Goal: Obtain resource: Download file/media

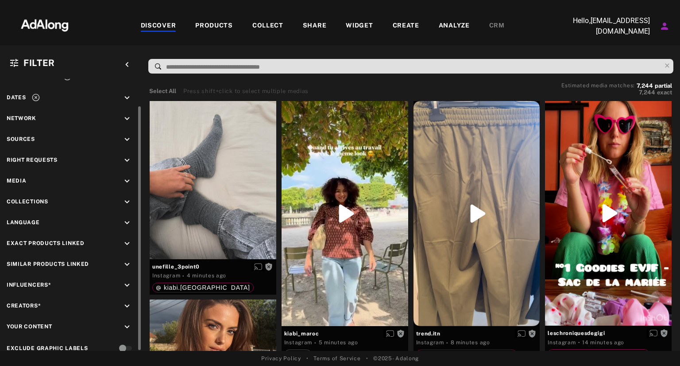
scroll to position [24, 0]
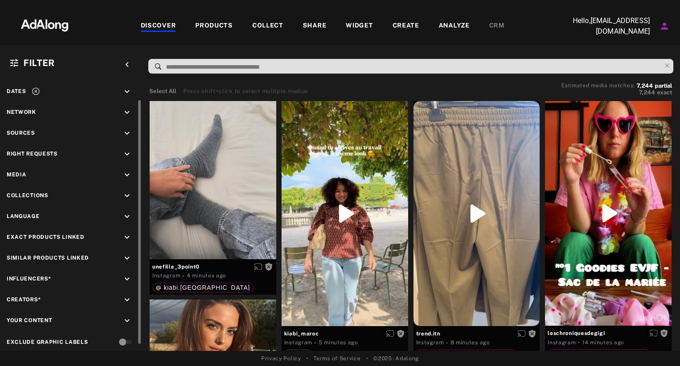
click at [43, 193] on span "Collections" at bounding box center [28, 195] width 42 height 6
click at [124, 196] on icon "keyboard_arrow_down" at bounding box center [127, 196] width 10 height 10
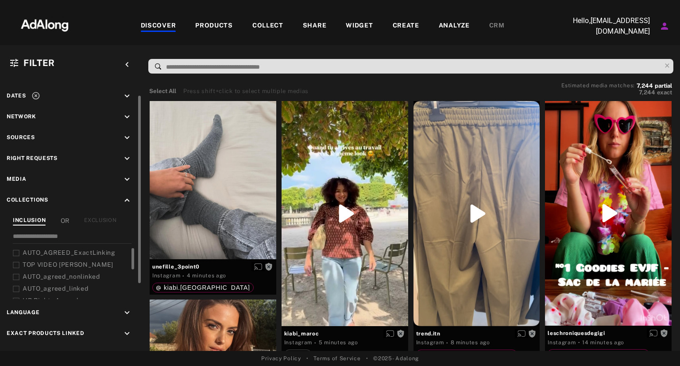
scroll to position [19, 0]
click at [16, 252] on icon at bounding box center [16, 254] width 7 height 7
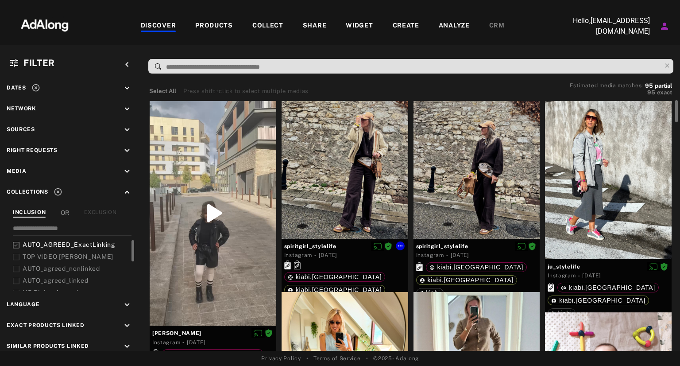
click at [335, 169] on div at bounding box center [344, 170] width 127 height 138
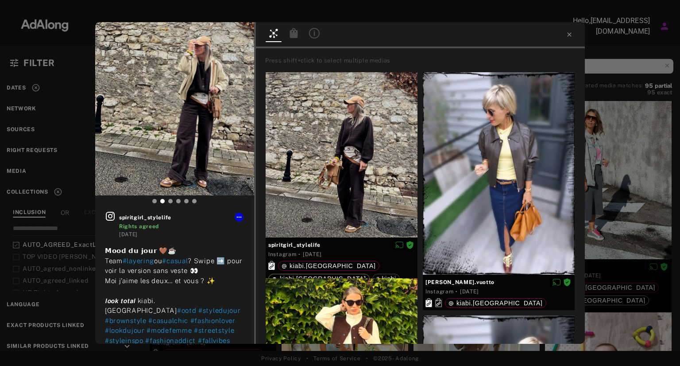
click at [294, 34] on icon at bounding box center [294, 33] width 8 height 10
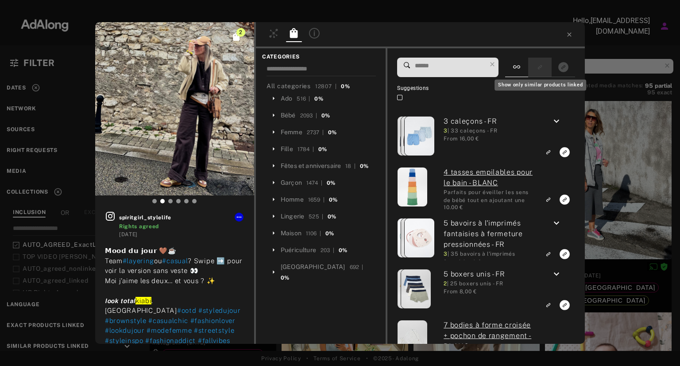
click at [543, 68] on rect "Show only similar products linked" at bounding box center [539, 67] width 11 height 11
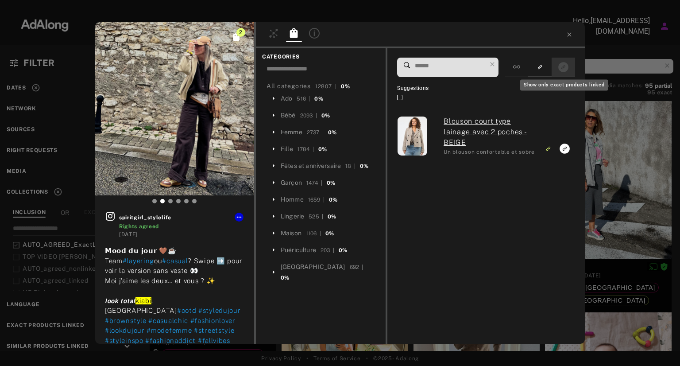
click at [561, 69] on icon "Show only exact products linked" at bounding box center [563, 67] width 10 height 10
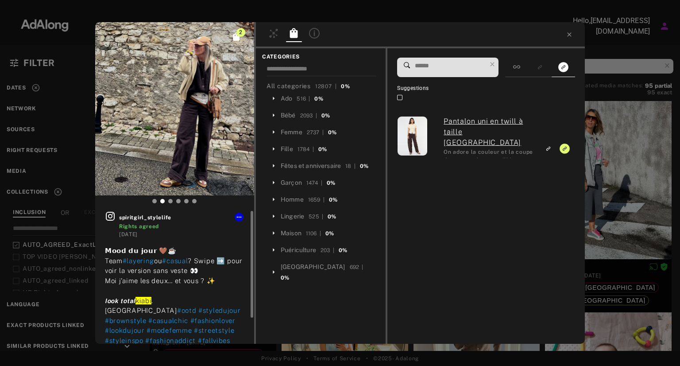
click at [109, 218] on icon at bounding box center [110, 216] width 11 height 11
click at [570, 35] on icon at bounding box center [569, 34] width 4 height 4
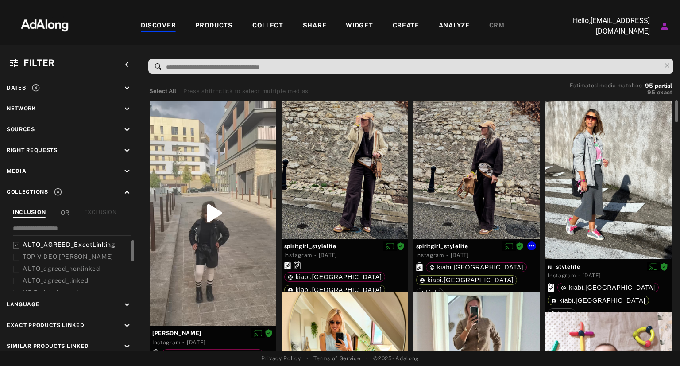
click at [462, 162] on div at bounding box center [476, 170] width 127 height 138
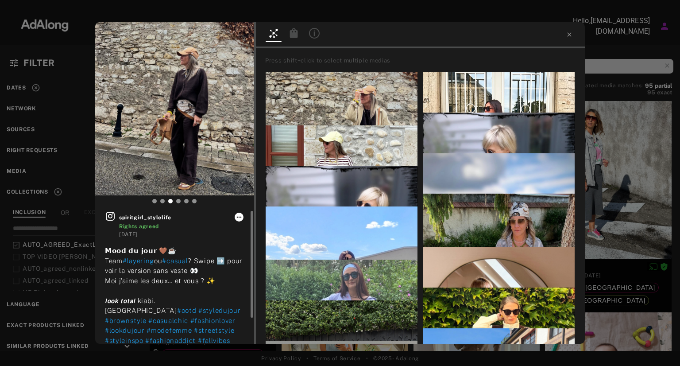
click at [242, 218] on icon at bounding box center [238, 216] width 7 height 7
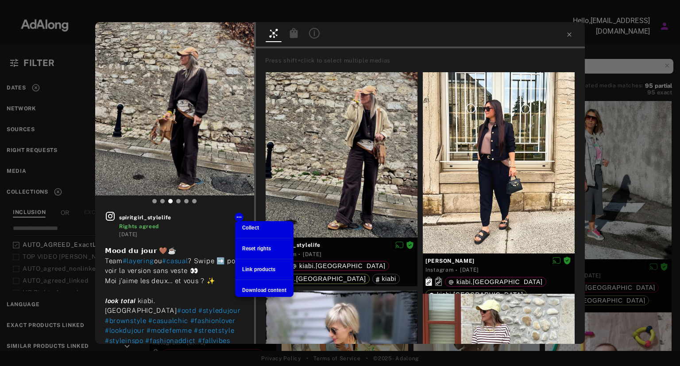
click at [253, 287] on span "Download content" at bounding box center [264, 290] width 44 height 6
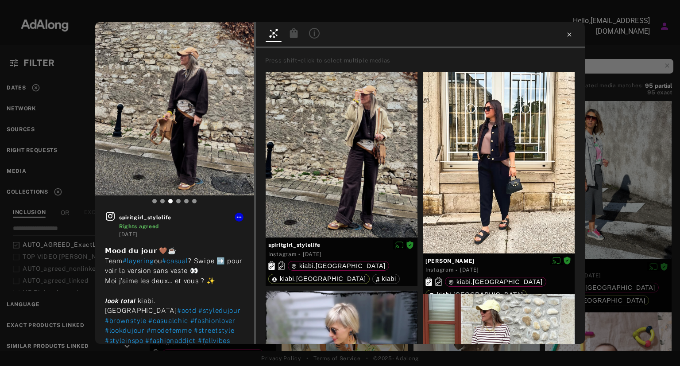
click at [569, 33] on icon at bounding box center [569, 34] width 7 height 7
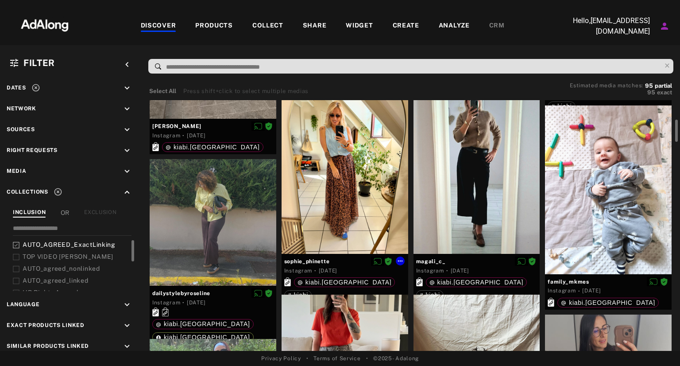
scroll to position [208, 0]
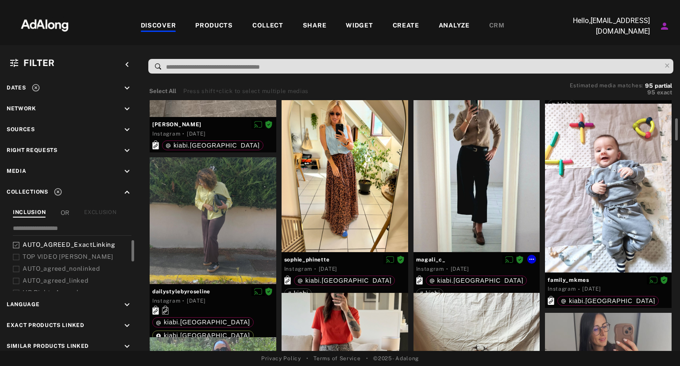
click at [462, 176] on div at bounding box center [476, 167] width 127 height 169
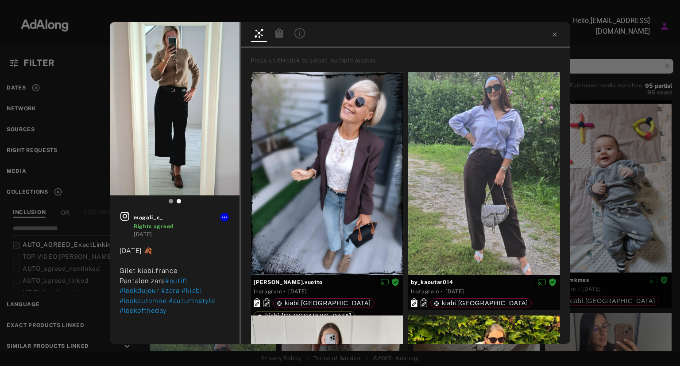
click at [281, 33] on icon at bounding box center [279, 33] width 8 height 10
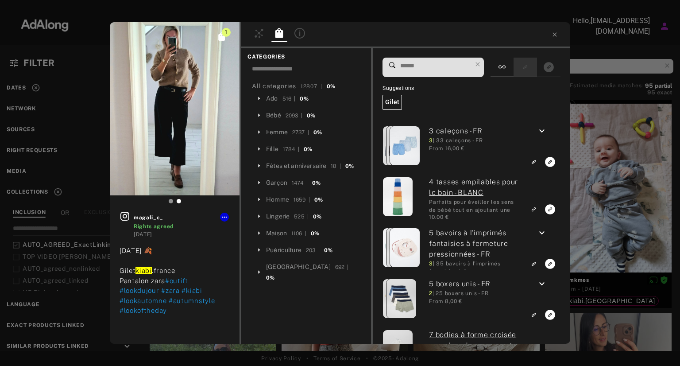
click at [524, 69] on icon "Show only similar products linked" at bounding box center [524, 67] width 3 height 3
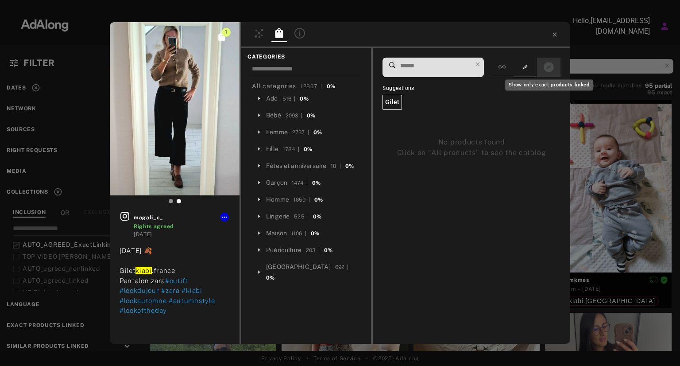
click at [544, 68] on icon "Show only exact products linked" at bounding box center [548, 67] width 10 height 10
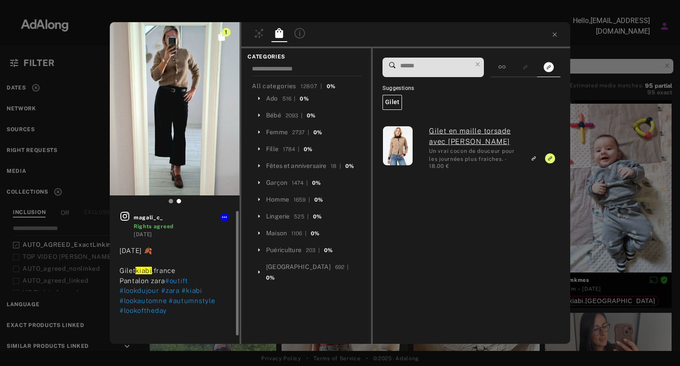
click at [128, 216] on icon at bounding box center [124, 216] width 9 height 9
click at [224, 218] on icon at bounding box center [224, 216] width 7 height 7
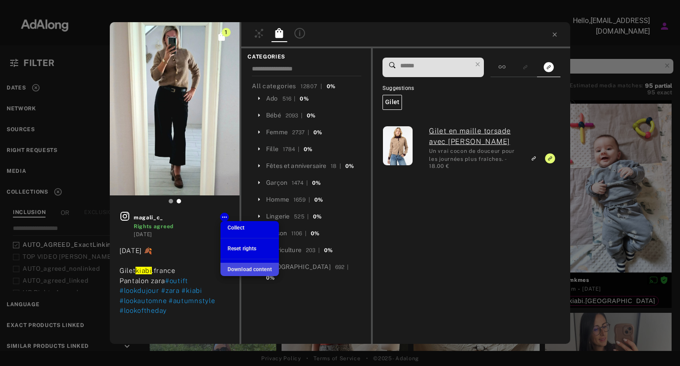
click at [241, 266] on span "Download content" at bounding box center [249, 269] width 44 height 6
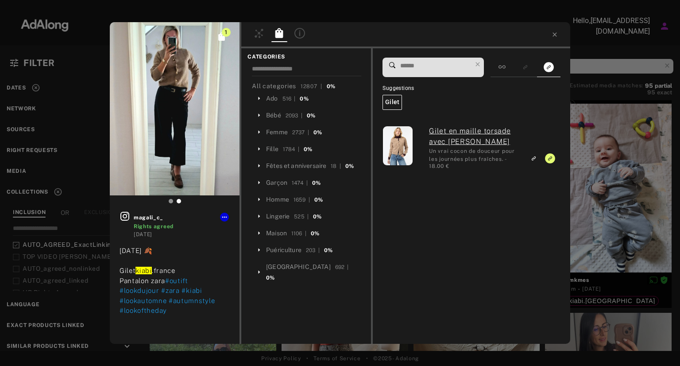
click at [453, 19] on div "1 magali_c_ Rights agreed [DATE] [DATE] 🍂 Gilet kiabi .france Pantalon zara #ou…" at bounding box center [340, 183] width 680 height 366
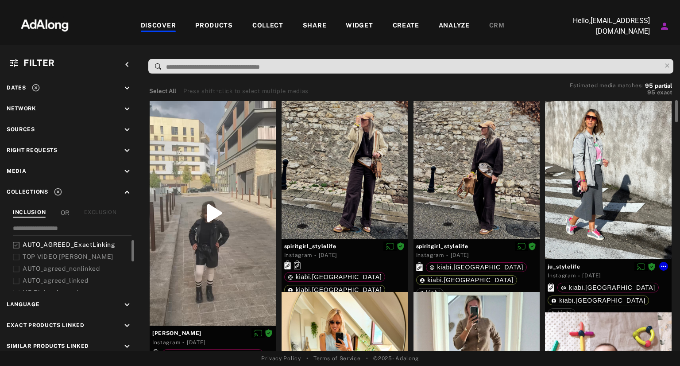
click at [594, 196] on div at bounding box center [608, 180] width 127 height 158
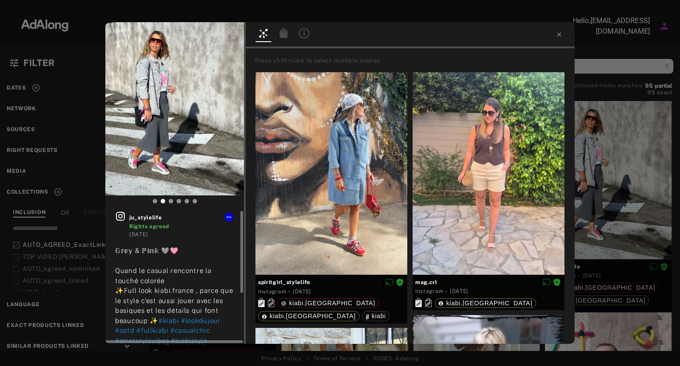
click at [122, 215] on icon at bounding box center [120, 216] width 9 height 9
click at [227, 217] on icon at bounding box center [228, 216] width 7 height 7
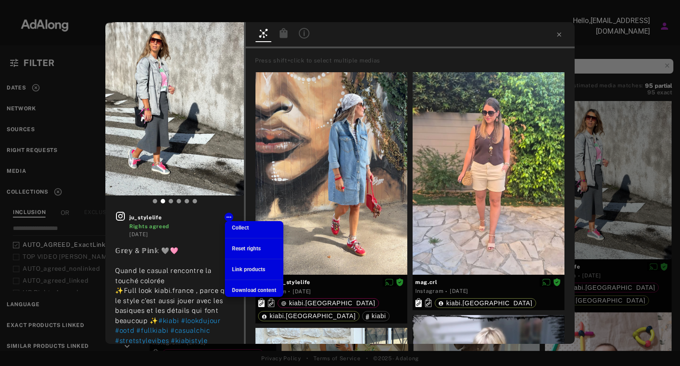
click at [247, 291] on span "Download content" at bounding box center [254, 290] width 44 height 6
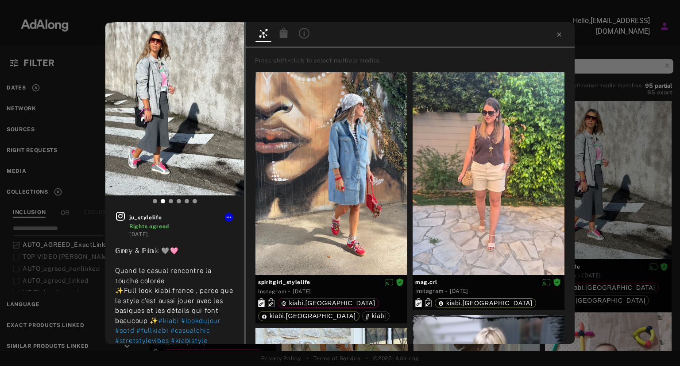
click at [555, 33] on div at bounding box center [410, 35] width 329 height 26
click at [558, 36] on icon at bounding box center [558, 34] width 7 height 7
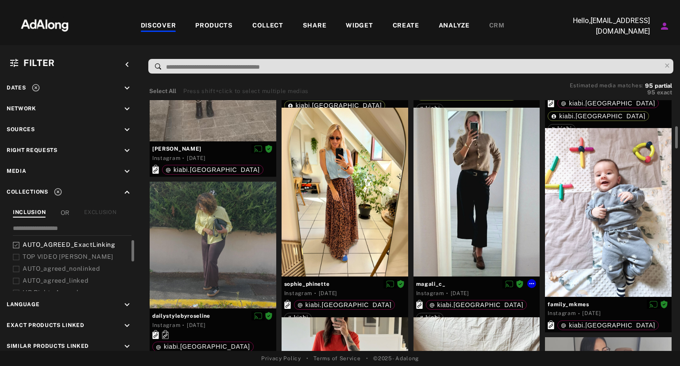
scroll to position [193, 0]
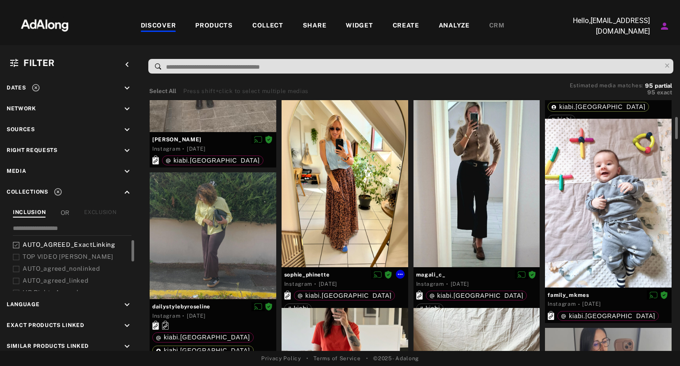
click at [352, 194] on div at bounding box center [344, 182] width 127 height 169
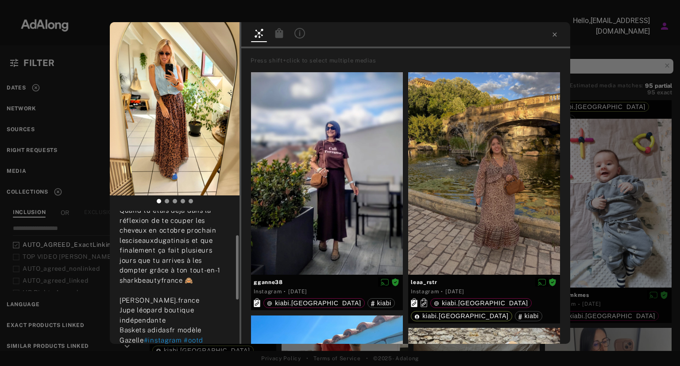
scroll to position [60, 0]
click at [555, 35] on icon at bounding box center [554, 34] width 7 height 7
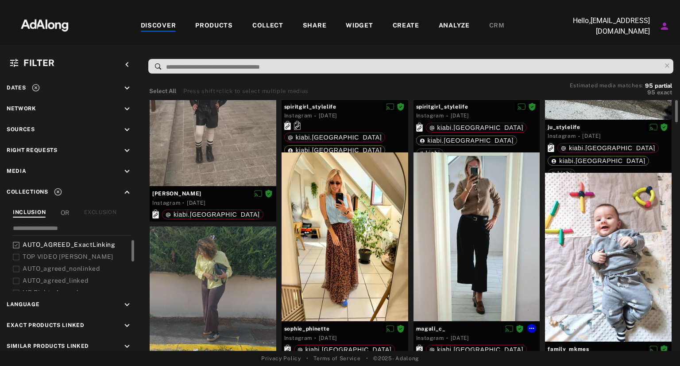
scroll to position [125, 0]
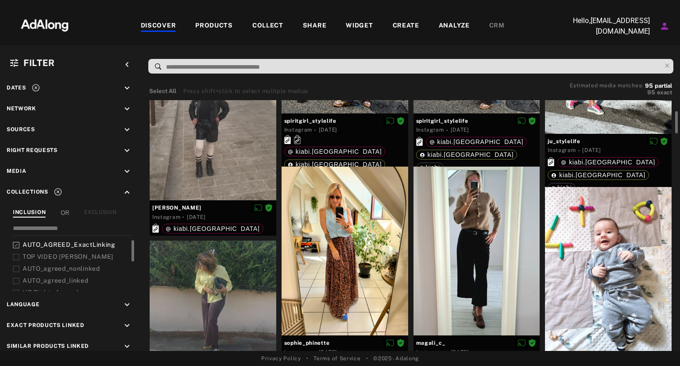
click at [617, 247] on div at bounding box center [608, 271] width 127 height 169
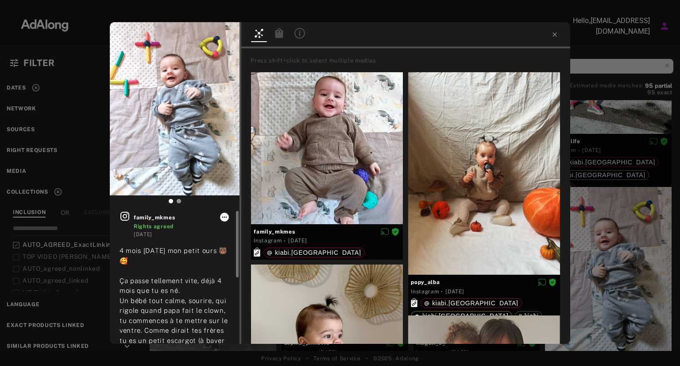
click at [226, 217] on icon at bounding box center [224, 216] width 5 height 1
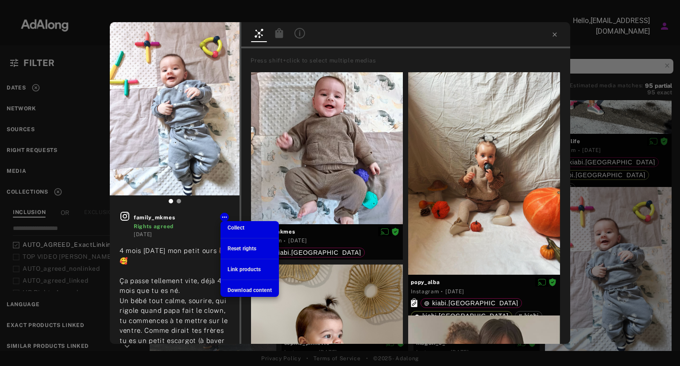
click at [230, 287] on span "Download content" at bounding box center [249, 290] width 44 height 6
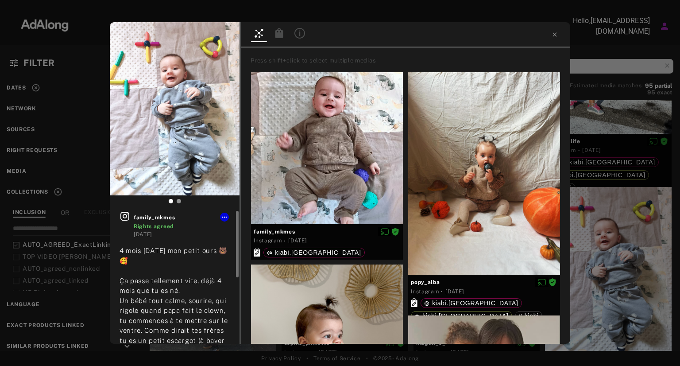
click at [124, 213] on icon at bounding box center [124, 216] width 11 height 11
click at [555, 35] on icon at bounding box center [554, 34] width 4 height 4
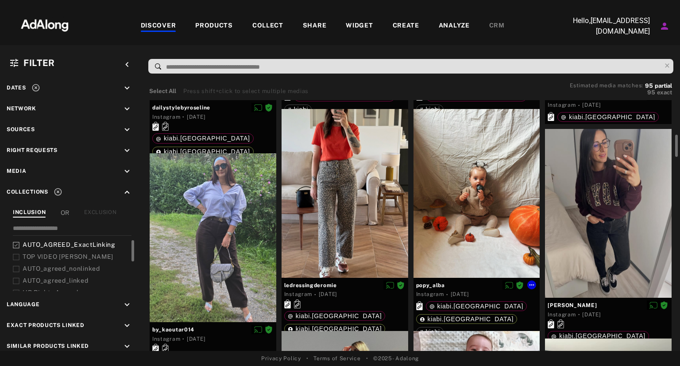
scroll to position [393, 0]
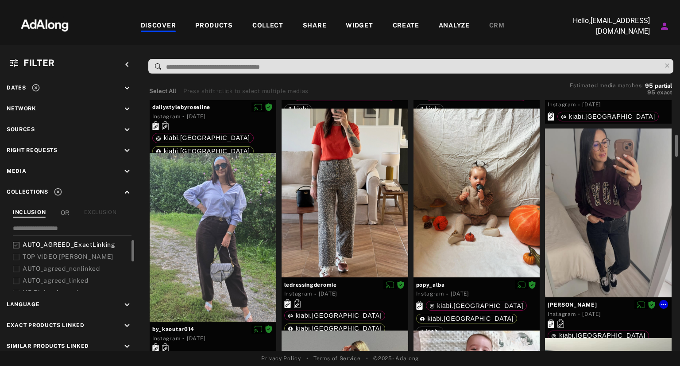
click at [608, 190] on div at bounding box center [608, 212] width 127 height 169
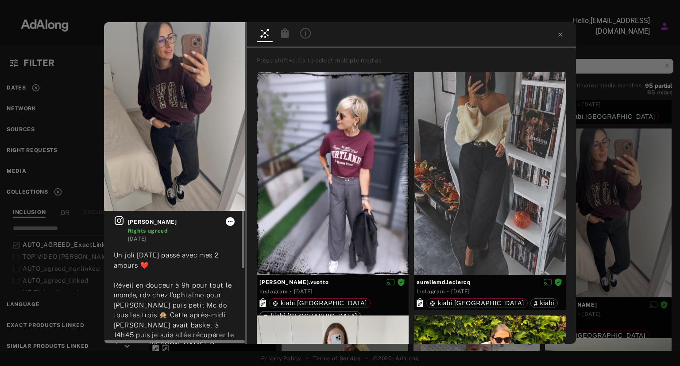
click at [228, 223] on icon at bounding box center [230, 221] width 7 height 7
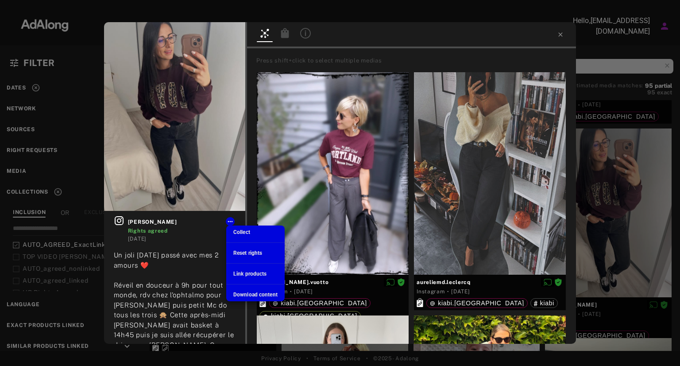
click at [244, 293] on span "Download content" at bounding box center [255, 294] width 44 height 6
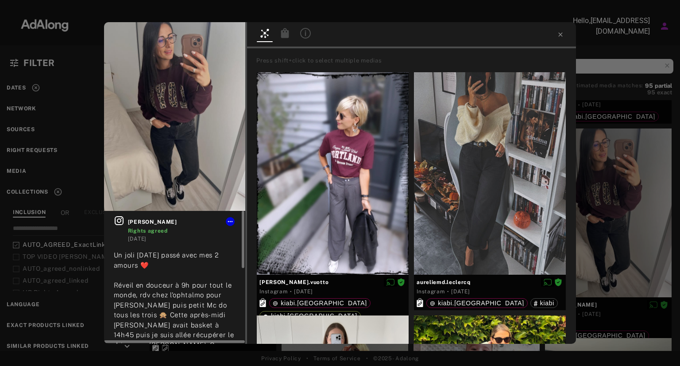
click at [118, 220] on icon at bounding box center [119, 220] width 11 height 11
click at [559, 36] on icon at bounding box center [560, 34] width 7 height 7
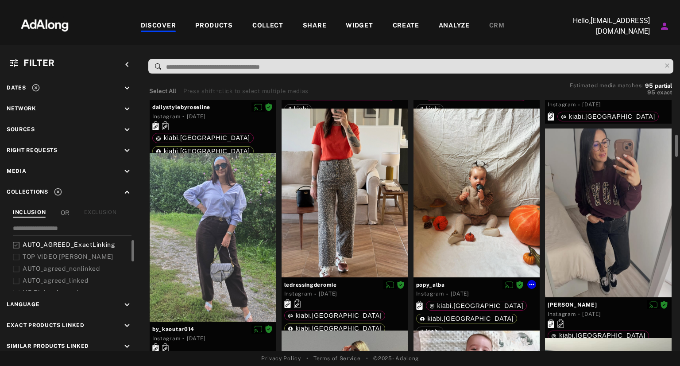
click at [481, 181] on div at bounding box center [476, 192] width 127 height 169
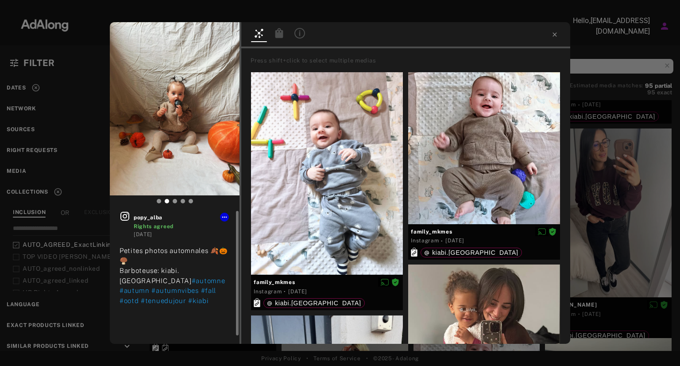
click at [126, 216] on icon at bounding box center [124, 216] width 9 height 9
click at [223, 109] on icon at bounding box center [221, 109] width 3 height 5
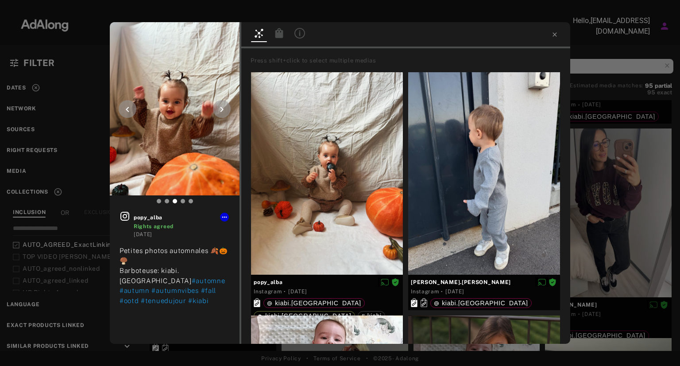
click at [223, 109] on icon at bounding box center [221, 109] width 3 height 5
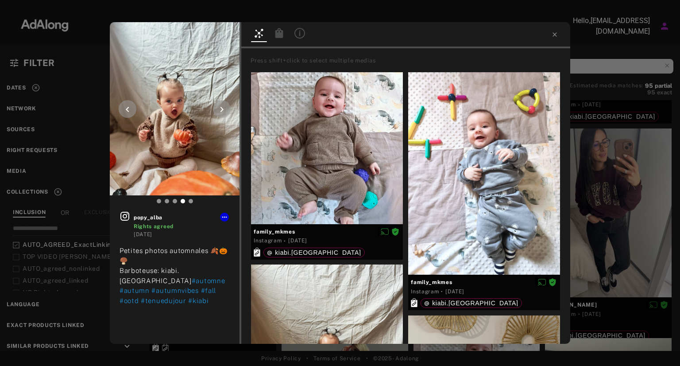
click at [220, 112] on icon at bounding box center [221, 109] width 11 height 11
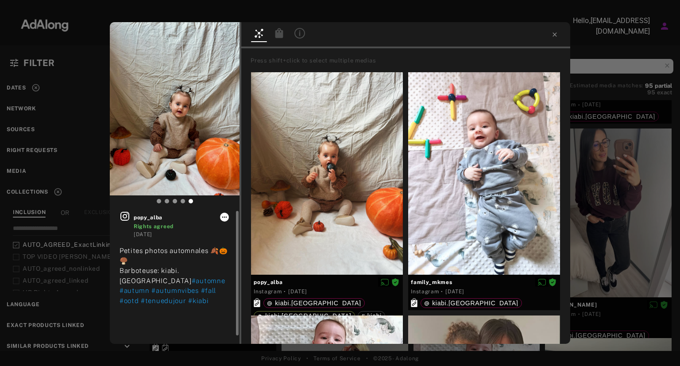
click at [226, 217] on icon at bounding box center [224, 216] width 7 height 7
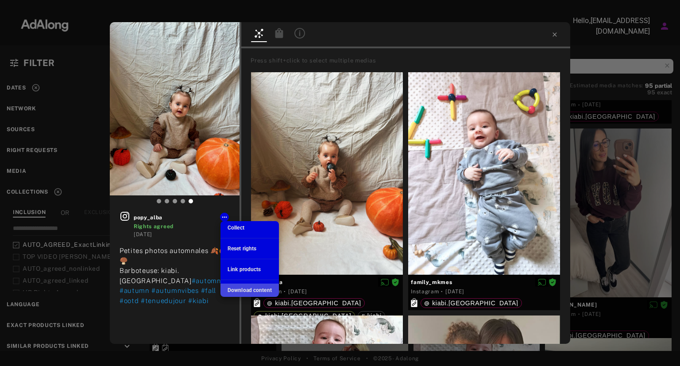
click at [248, 290] on span "Download content" at bounding box center [249, 290] width 44 height 6
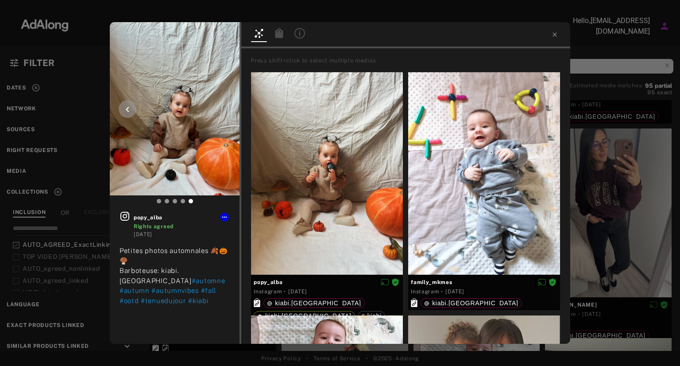
click at [129, 108] on icon at bounding box center [127, 109] width 11 height 11
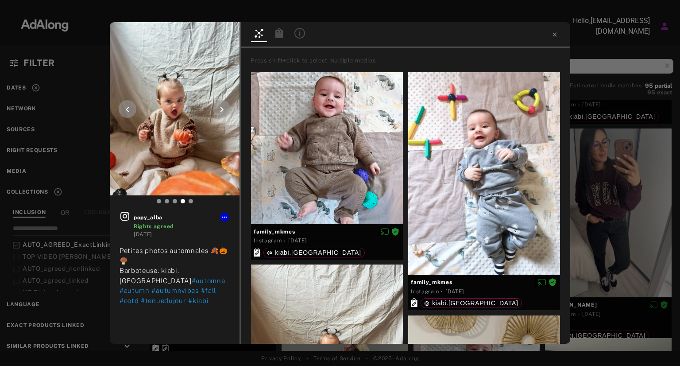
click at [129, 108] on icon at bounding box center [127, 109] width 11 height 11
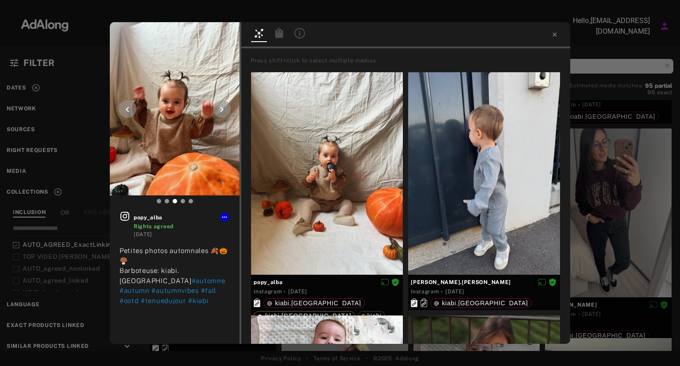
click at [129, 108] on icon at bounding box center [127, 109] width 11 height 11
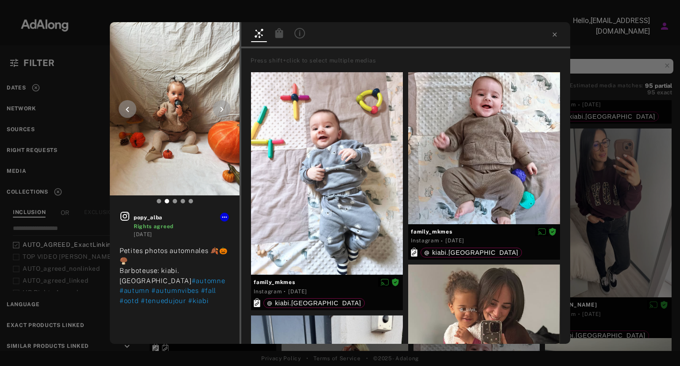
click at [129, 108] on icon at bounding box center [127, 109] width 11 height 11
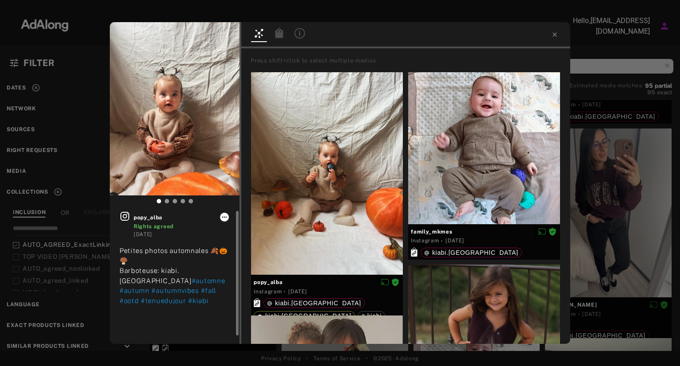
click at [224, 219] on icon at bounding box center [224, 216] width 7 height 7
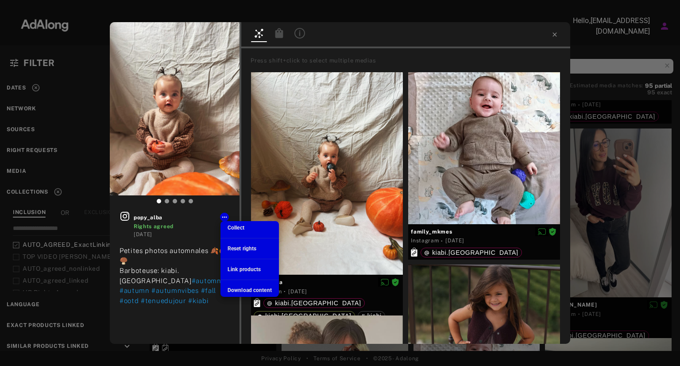
click at [240, 288] on span "Download content" at bounding box center [249, 290] width 44 height 6
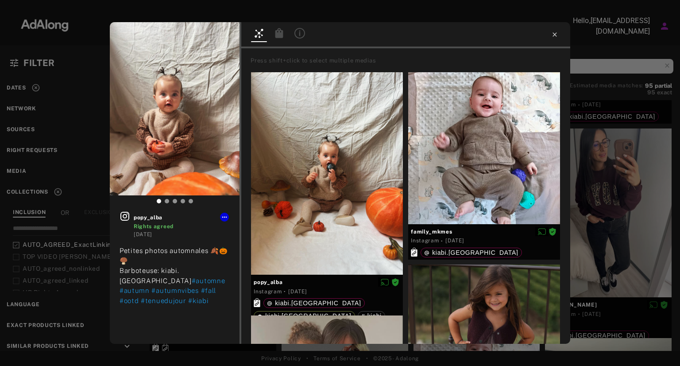
click at [554, 34] on icon at bounding box center [554, 34] width 4 height 4
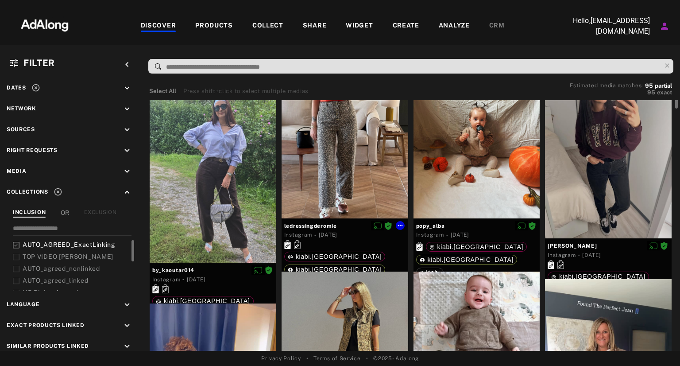
scroll to position [397, 0]
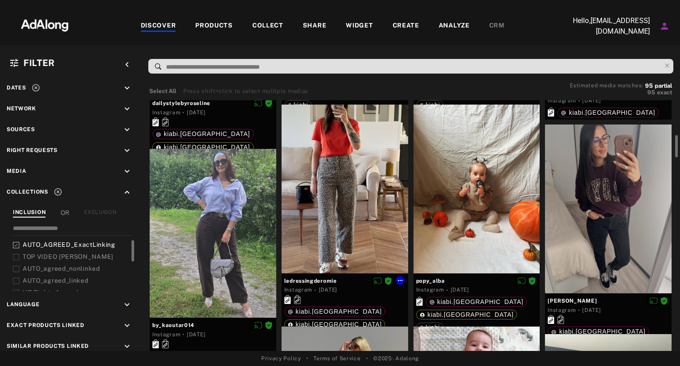
click at [331, 194] on div at bounding box center [344, 188] width 127 height 169
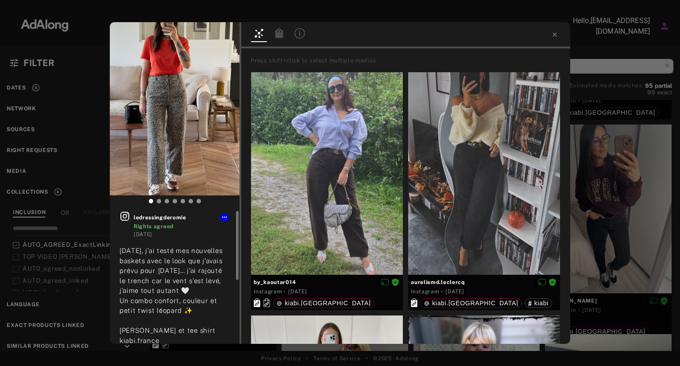
click at [300, 34] on icon at bounding box center [299, 32] width 1 height 5
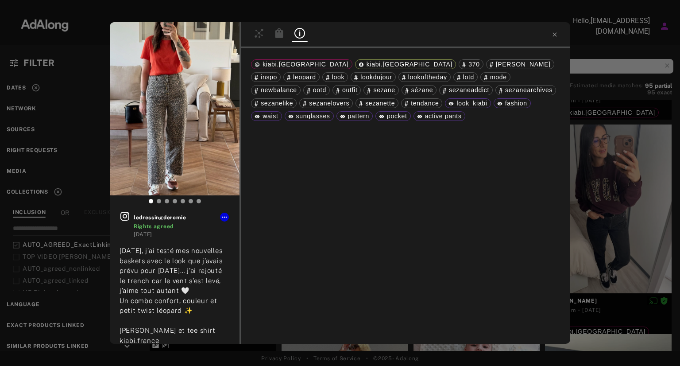
click at [281, 34] on icon at bounding box center [279, 33] width 8 height 10
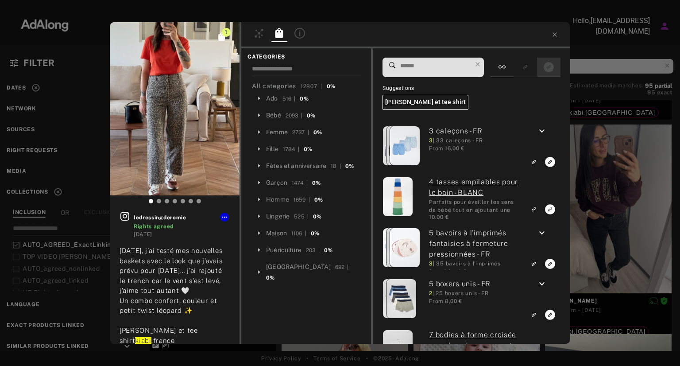
click at [543, 69] on rect "Show only exact products linked" at bounding box center [548, 67] width 11 height 11
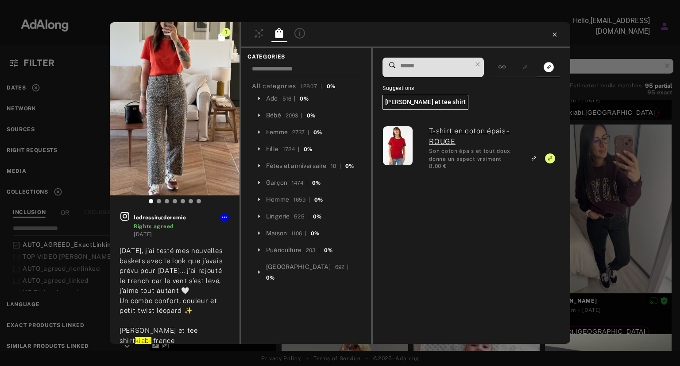
click at [552, 32] on icon at bounding box center [554, 34] width 4 height 4
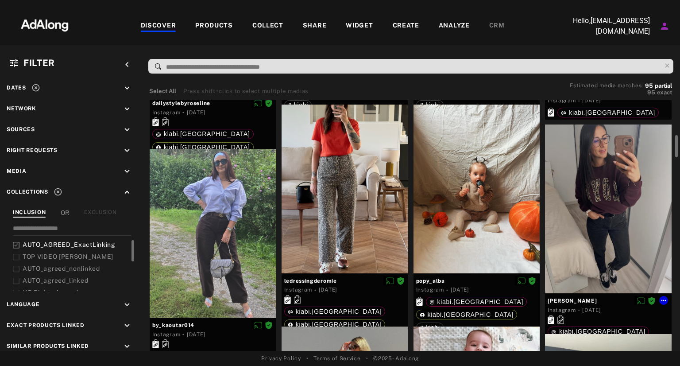
click at [604, 185] on div at bounding box center [608, 208] width 127 height 169
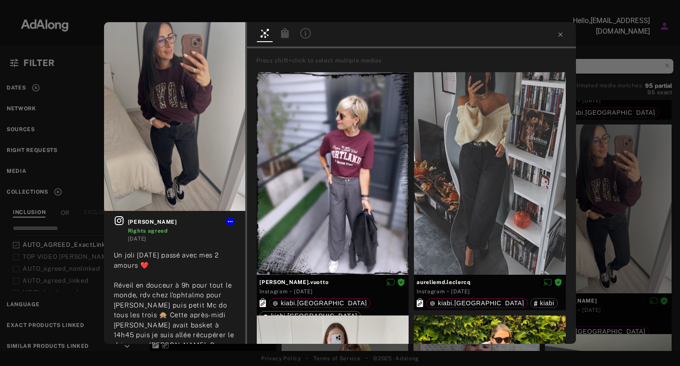
click at [307, 34] on icon at bounding box center [305, 33] width 11 height 11
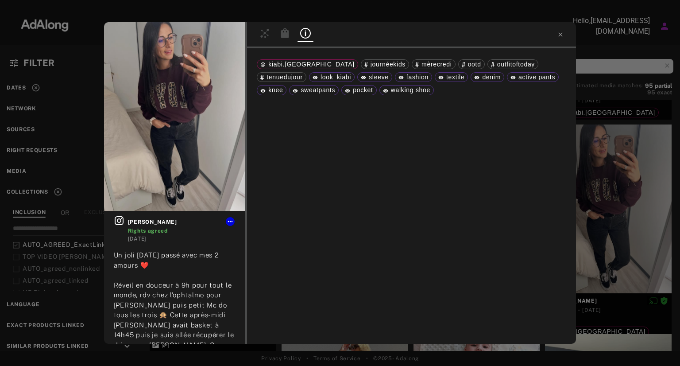
click at [282, 39] on div at bounding box center [285, 34] width 16 height 13
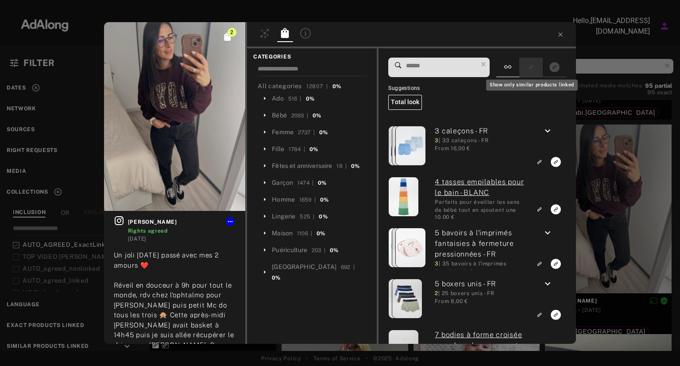
click at [528, 65] on icon "Show only similar products linked" at bounding box center [531, 67] width 6 height 5
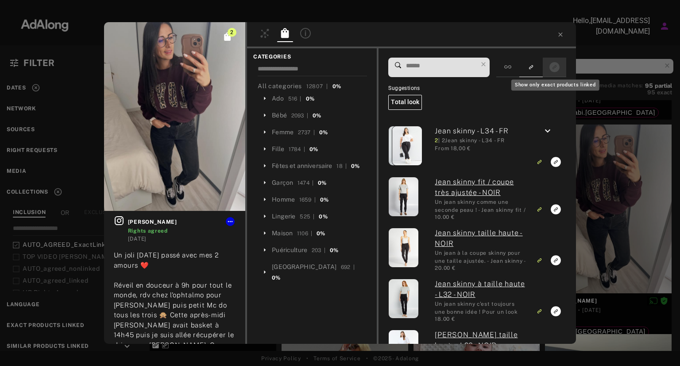
click at [561, 67] on button "Show only exact products linked" at bounding box center [554, 67] width 16 height 12
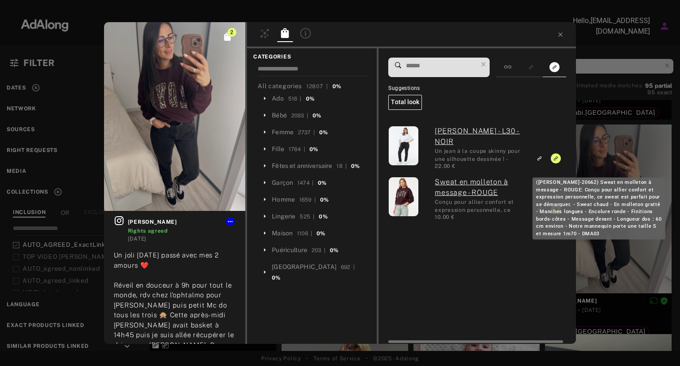
click at [453, 189] on link "Sweat en molleton à message - ROUGE" at bounding box center [480, 187] width 91 height 21
